Goal: Task Accomplishment & Management: Manage account settings

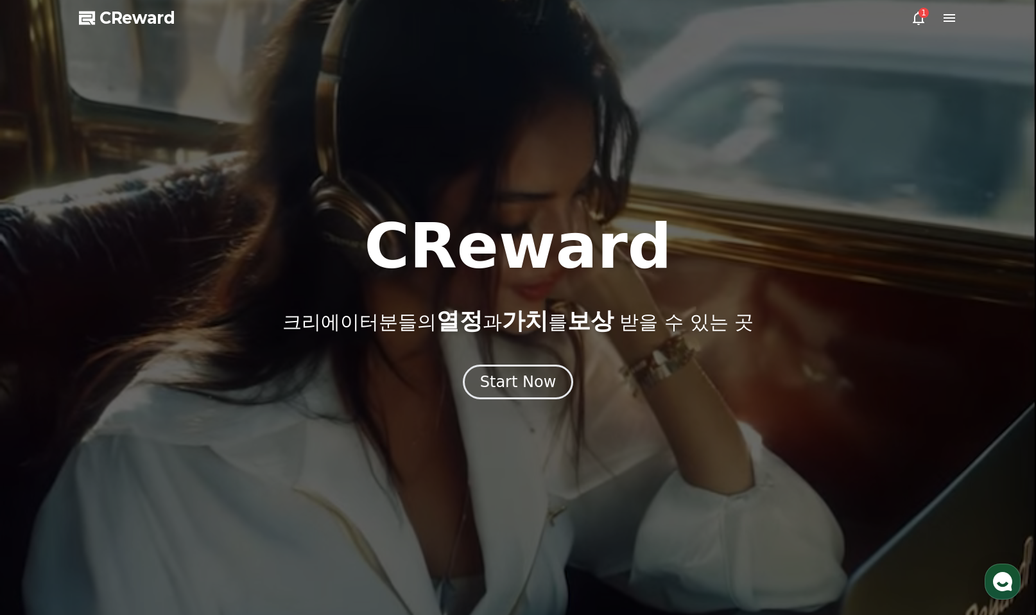
click at [918, 20] on icon at bounding box center [918, 17] width 15 height 15
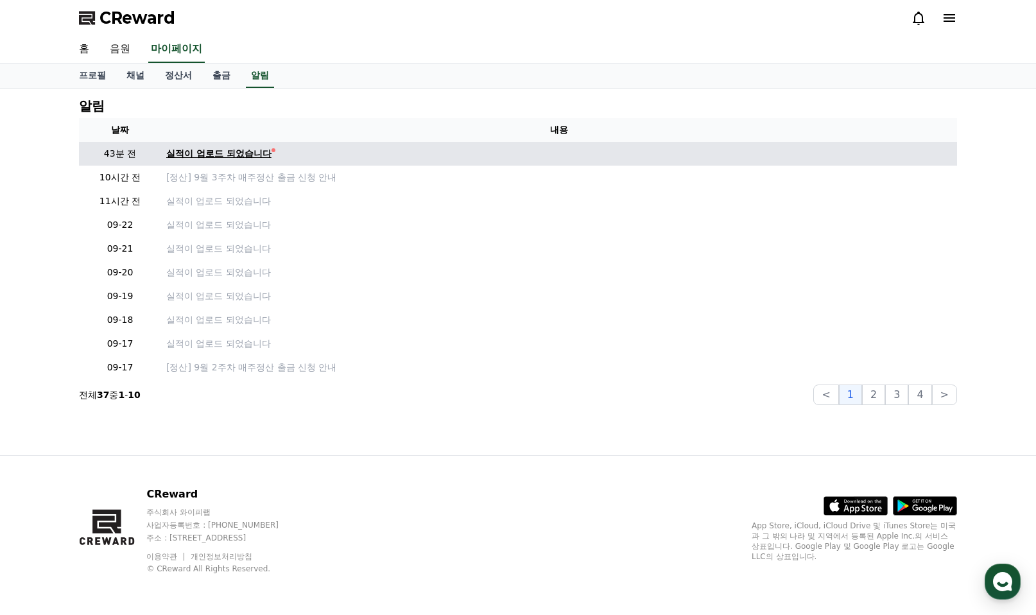
click at [186, 157] on div "실적이 업로드 되었습니다" at bounding box center [218, 153] width 105 height 13
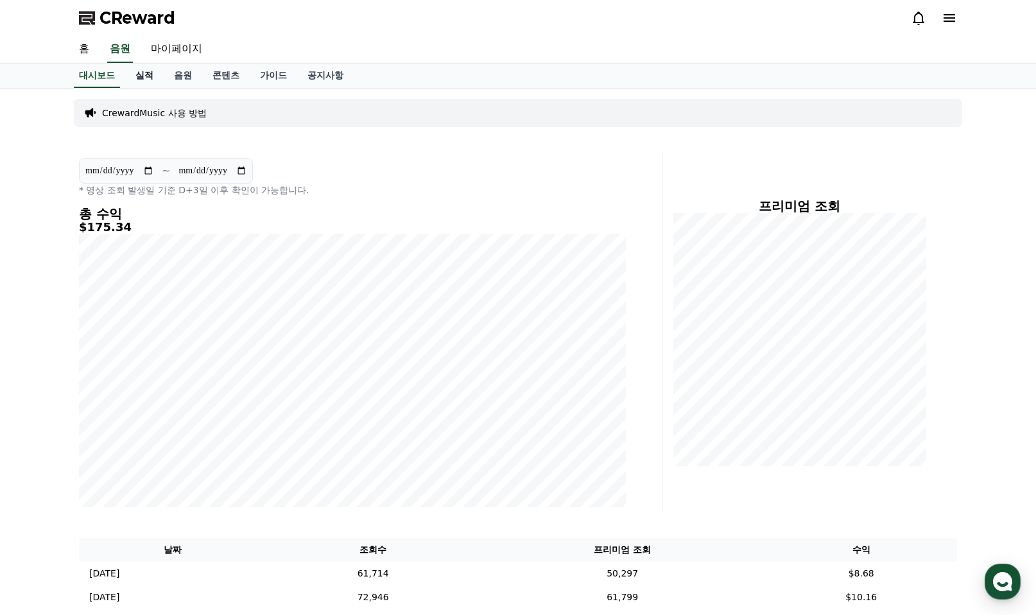
click at [139, 74] on link "실적" at bounding box center [144, 76] width 39 height 24
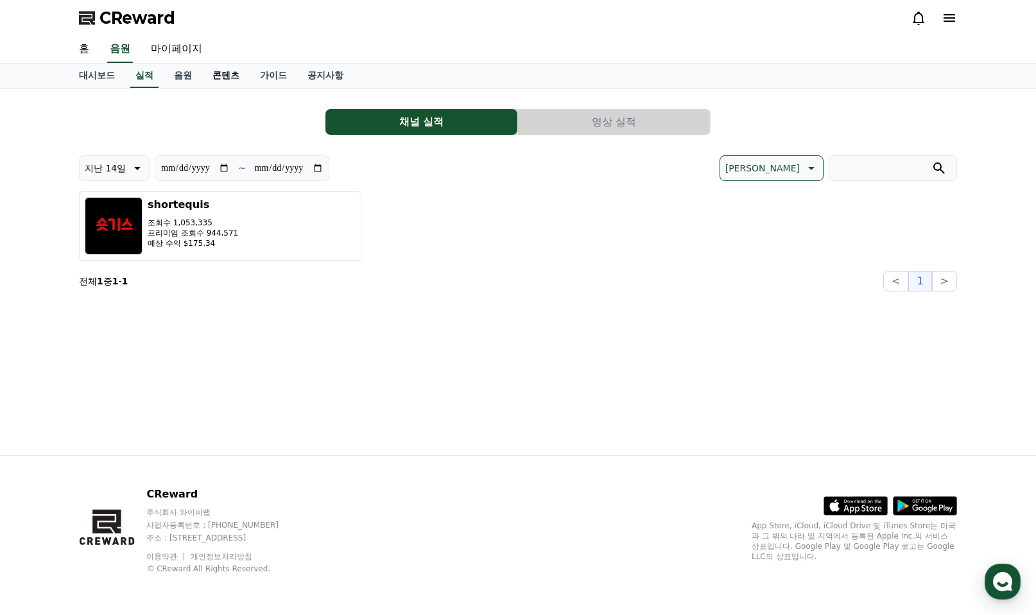
click at [214, 76] on link "콘텐츠" at bounding box center [226, 76] width 48 height 24
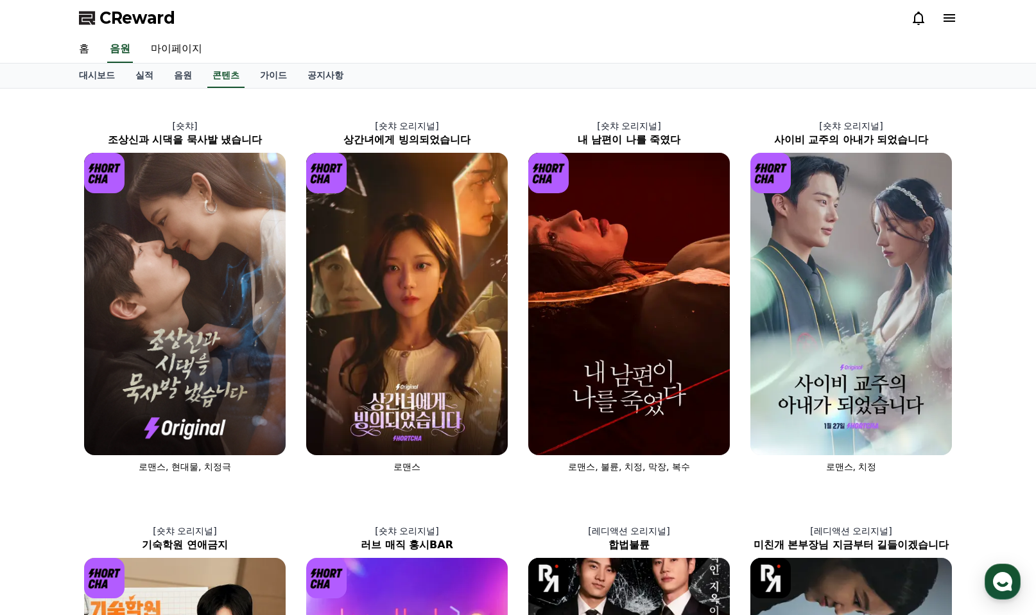
click at [959, 18] on div "CReward" at bounding box center [518, 18] width 899 height 36
click at [943, 15] on icon at bounding box center [949, 17] width 15 height 15
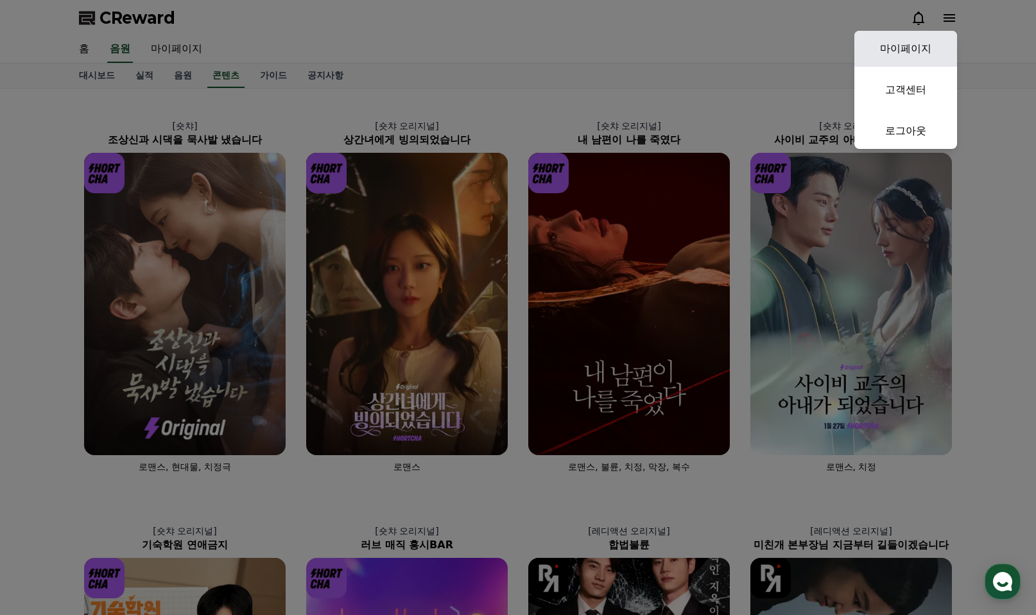
click at [906, 42] on link "마이페이지" at bounding box center [906, 49] width 103 height 36
select select "**********"
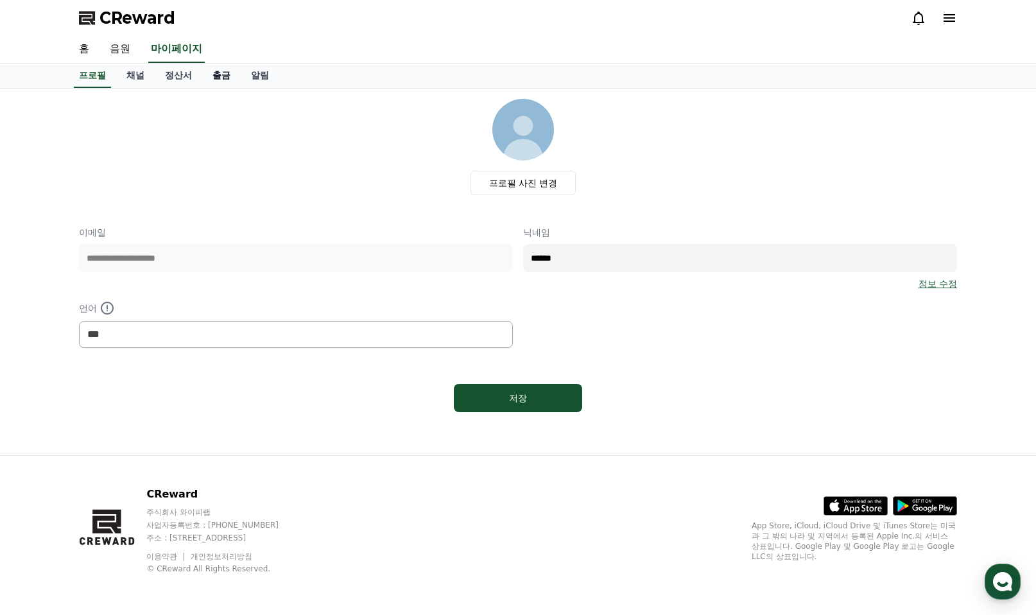
click at [217, 82] on link "출금" at bounding box center [221, 76] width 39 height 24
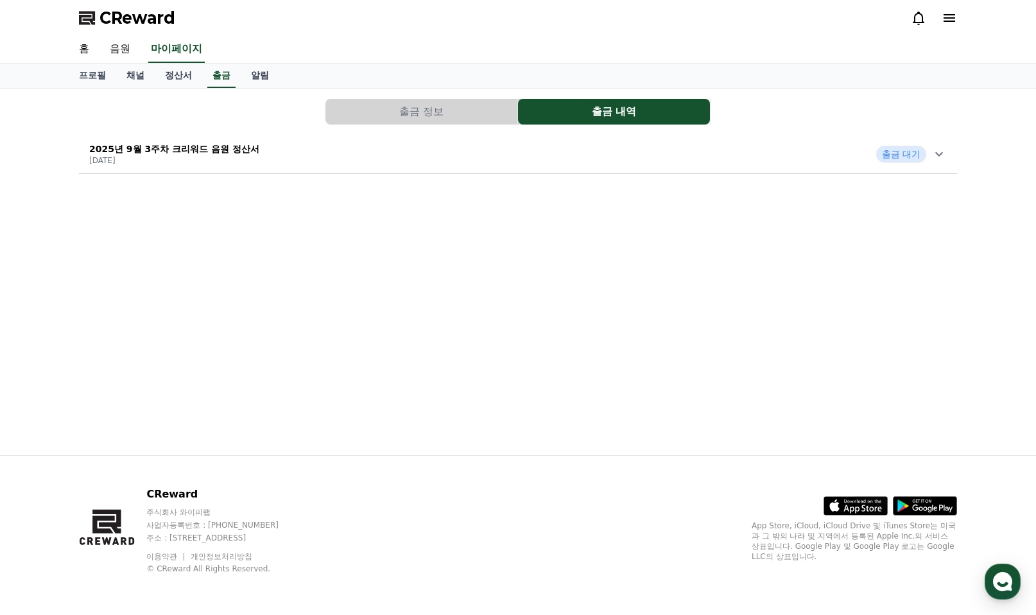
click at [441, 110] on button "출금 정보" at bounding box center [422, 112] width 192 height 26
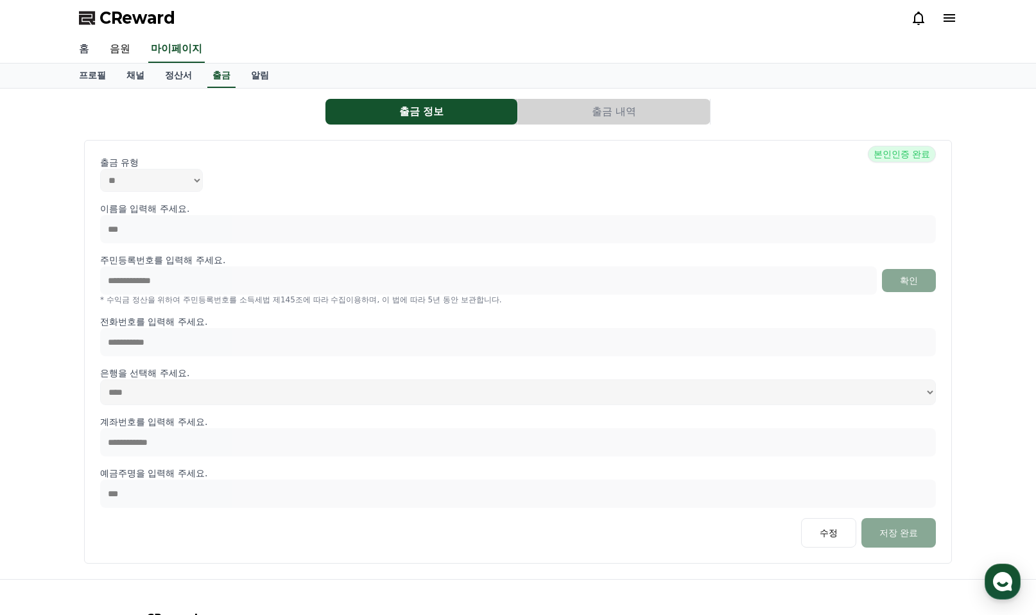
click at [82, 49] on link "홈" at bounding box center [84, 49] width 31 height 27
